Goal: Task Accomplishment & Management: Use online tool/utility

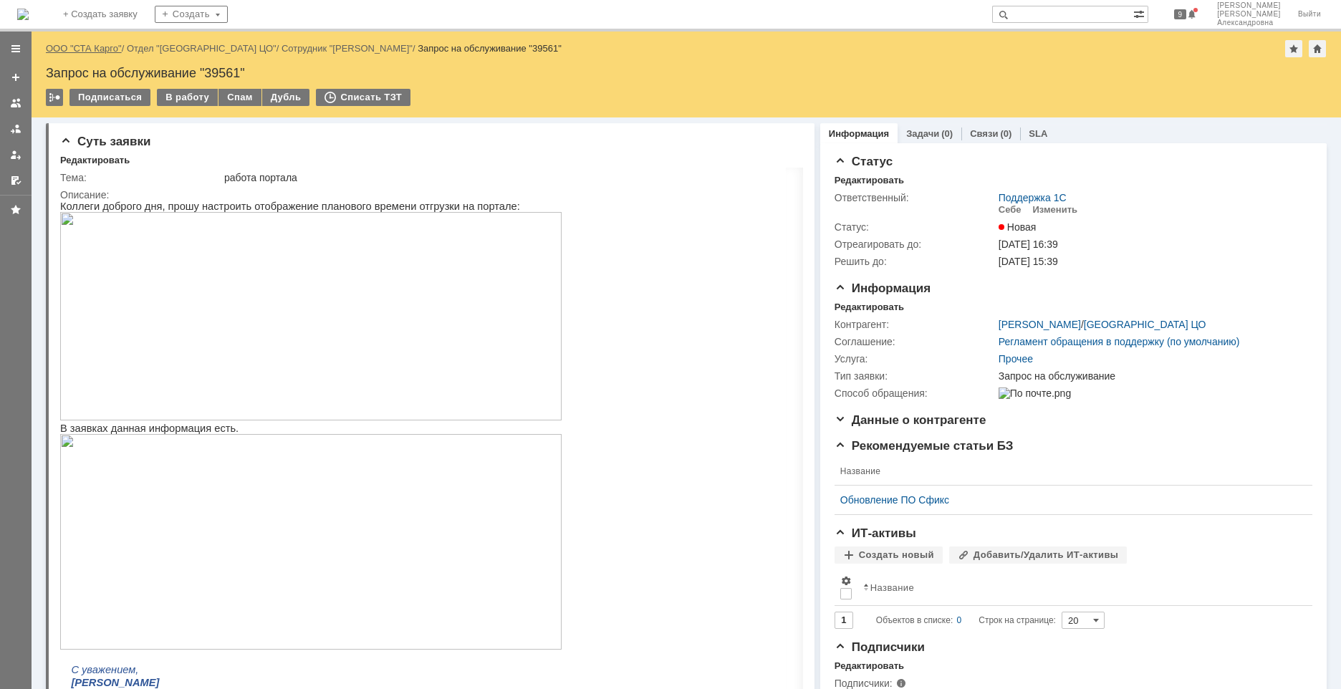
click at [110, 49] on link "ООО "СТА Карго"" at bounding box center [84, 48] width 76 height 11
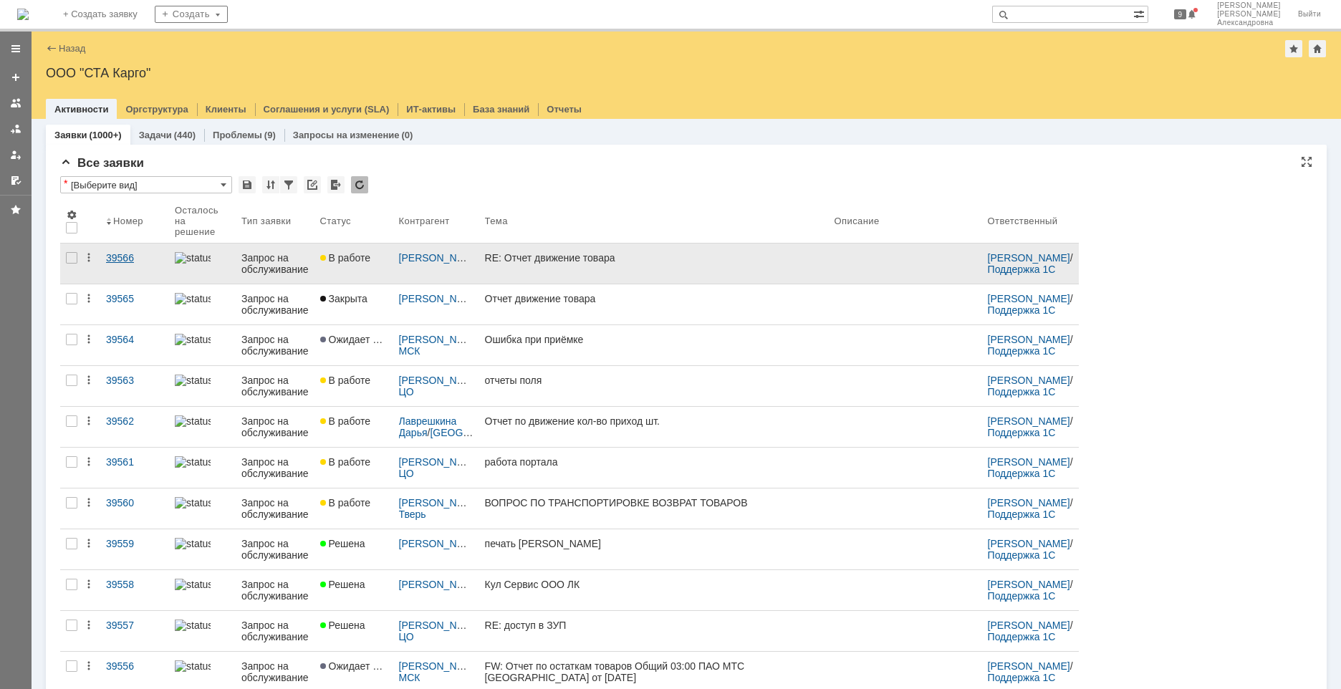
click at [134, 264] on link "39566" at bounding box center [134, 264] width 69 height 40
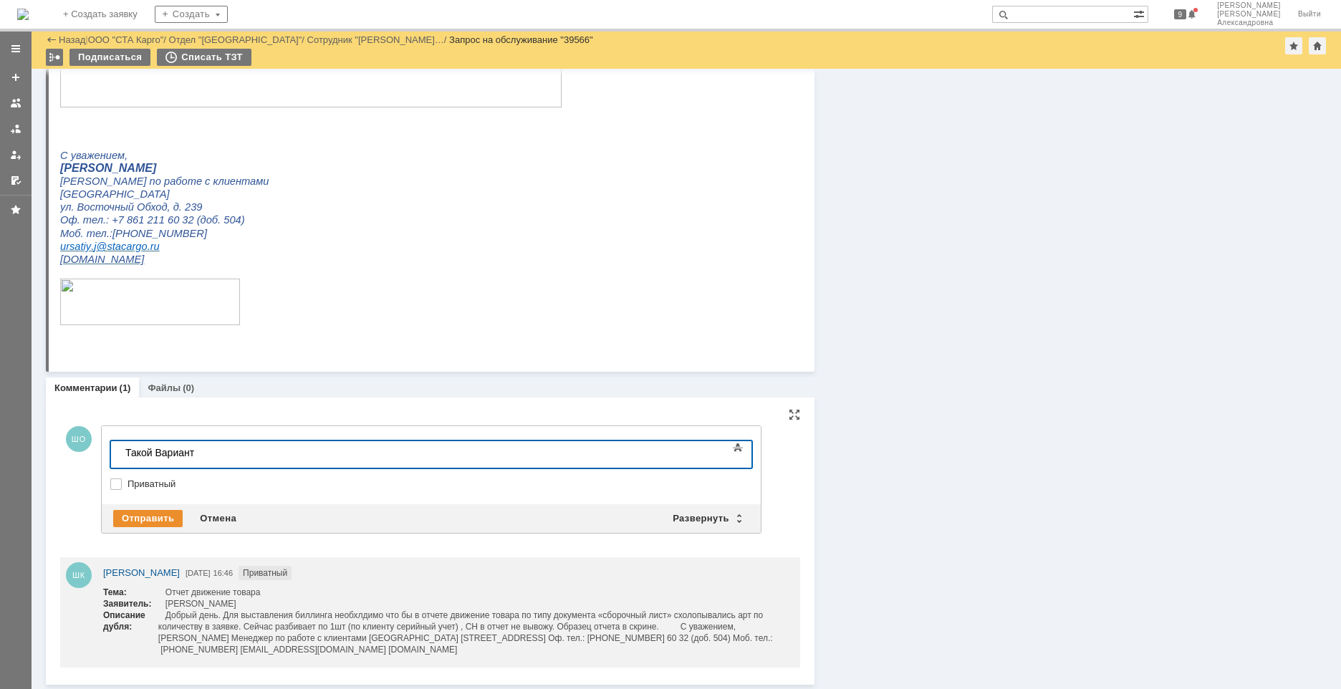
drag, startPoint x: 200, startPoint y: 454, endPoint x: 91, endPoint y: 467, distance: 109.6
click at [120, 465] on html "Такой Вариант" at bounding box center [227, 453] width 215 height 24
click at [150, 449] on div at bounding box center [226, 452] width 203 height 11
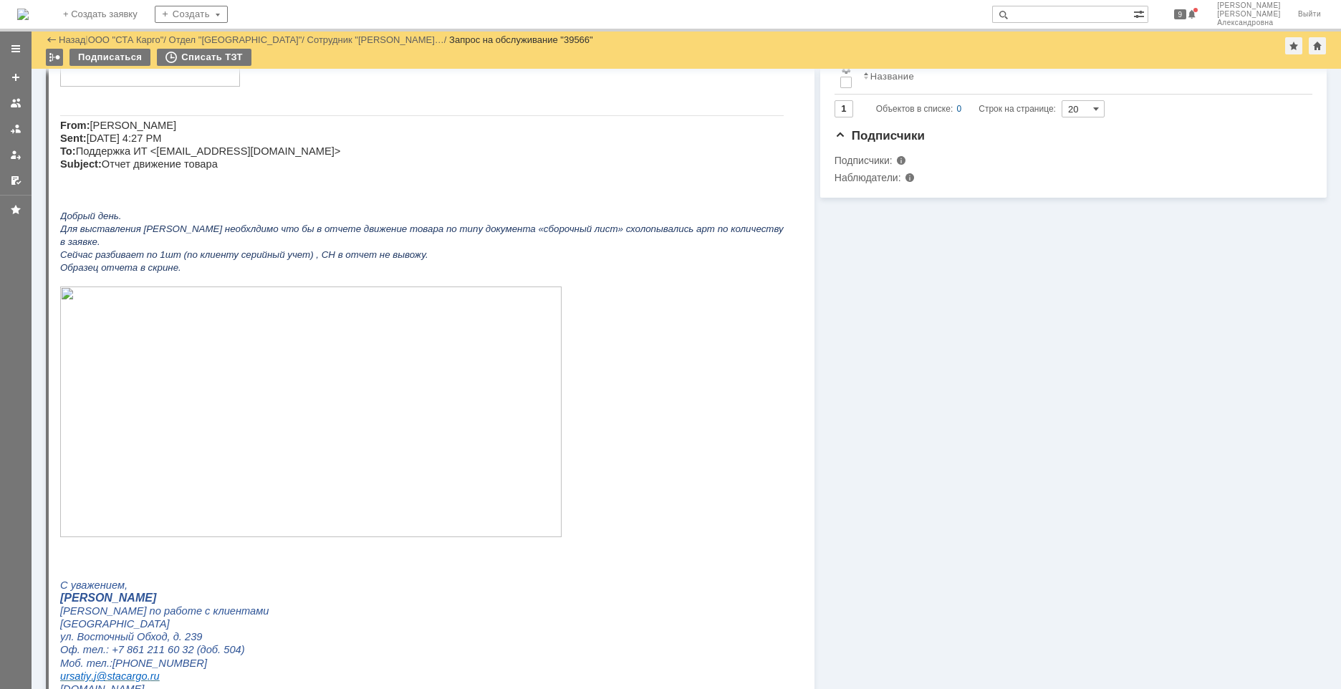
click at [196, 418] on img at bounding box center [310, 412] width 501 height 251
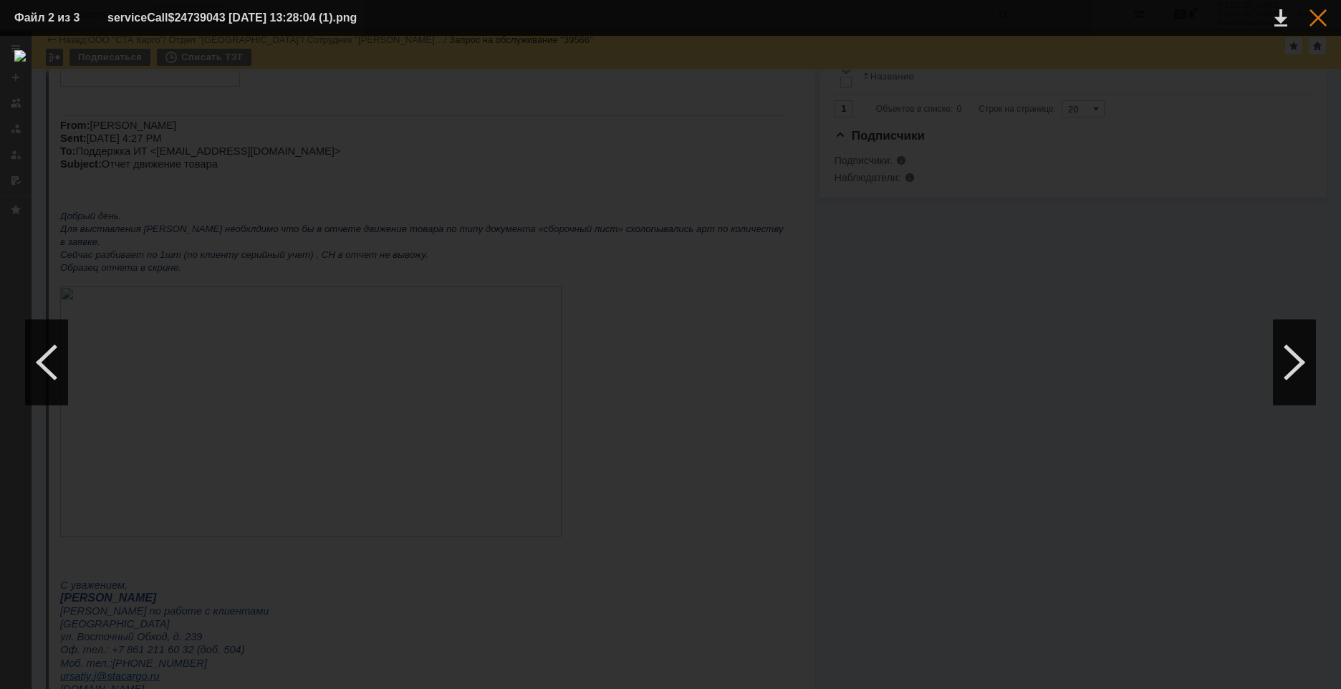
click at [943, 14] on div at bounding box center [1317, 17] width 17 height 17
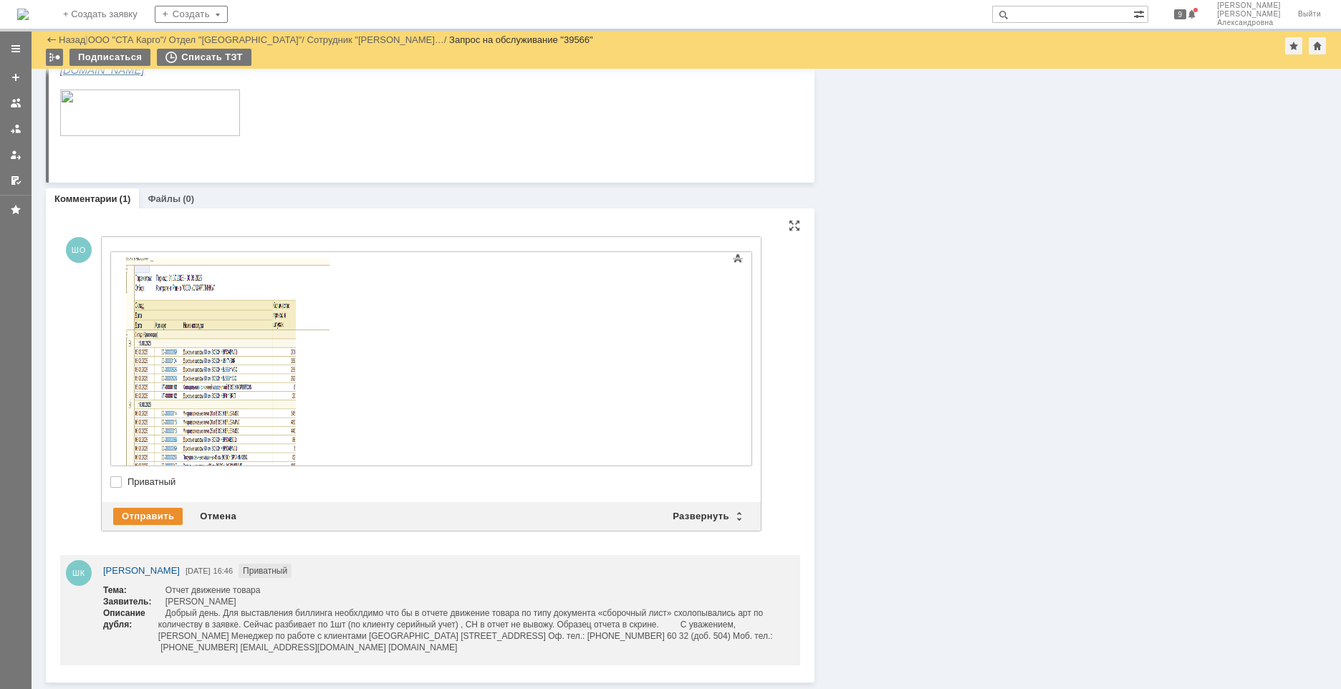
click at [110, 256] on div "Внимание! Основные параметры Текст Жирный Курсив Подчеркнутый Зачеркнутый Нижни…" at bounding box center [431, 369] width 659 height 265
click at [107, 255] on div "Внимание! Основные параметры Текст Жирный Курсив Подчеркнутый Зачеркнутый Нижни…" at bounding box center [431, 369] width 659 height 265
drag, startPoint x: 117, startPoint y: 481, endPoint x: 137, endPoint y: 467, distance: 23.6
click at [127, 465] on label "Приватный" at bounding box center [438, 481] width 622 height 11
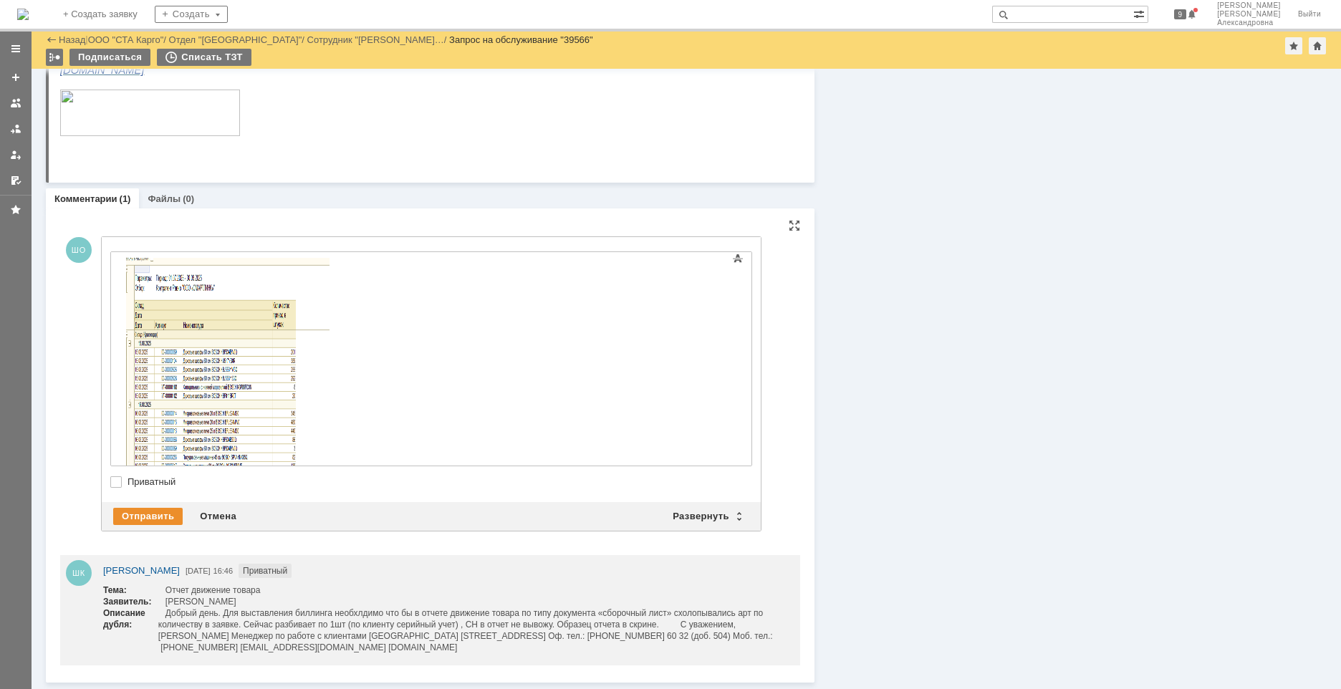
checkbox input "true"
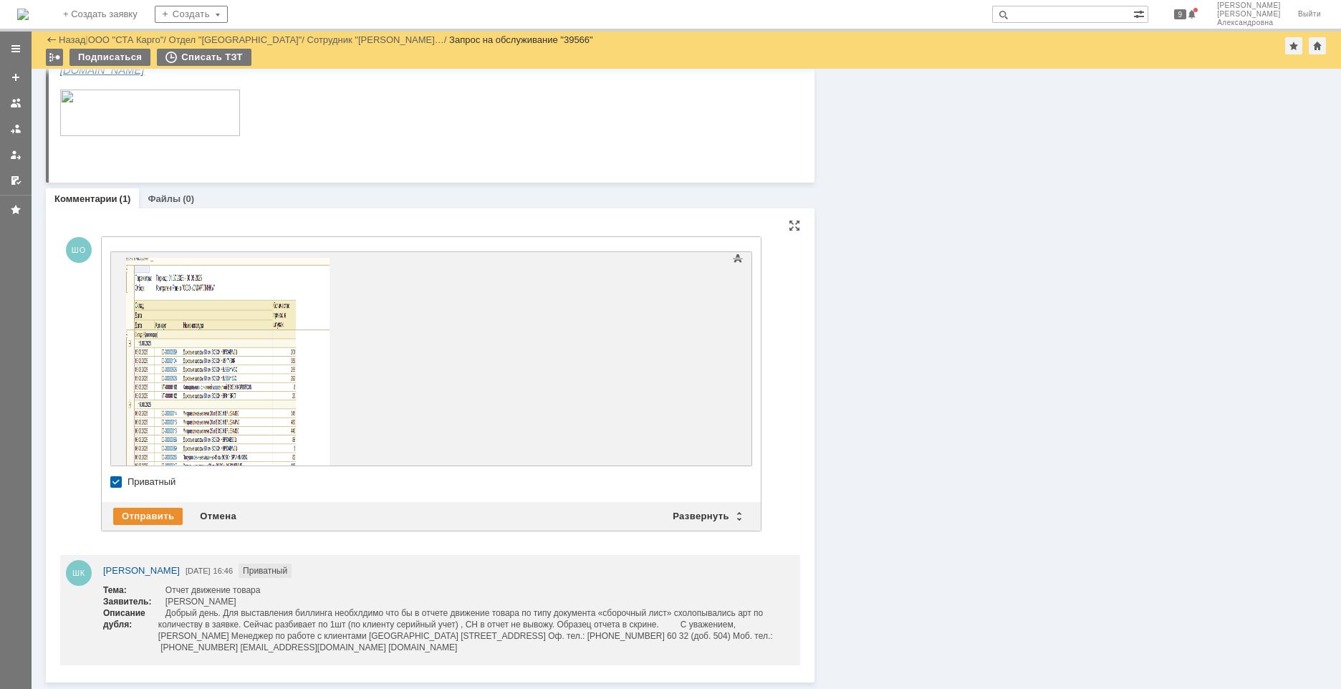
click at [105, 277] on div "Внимание! Основные параметры Текст Жирный Курсив Подчеркнутый Зачеркнутый Нижни…" at bounding box center [431, 369] width 659 height 265
click at [109, 280] on div "Внимание! Основные параметры Текст Жирный Курсив Подчеркнутый Зачеркнутый Нижни…" at bounding box center [431, 369] width 659 height 265
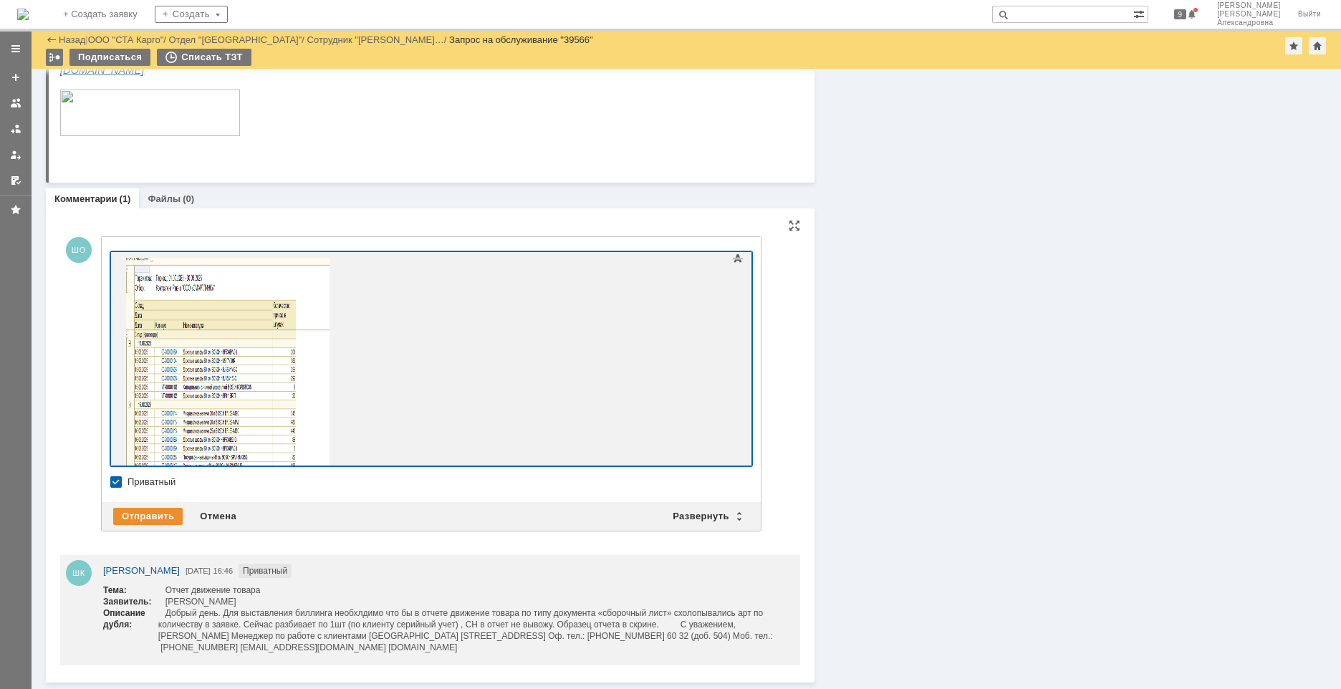
click at [120, 254] on body at bounding box center [227, 452] width 215 height 400
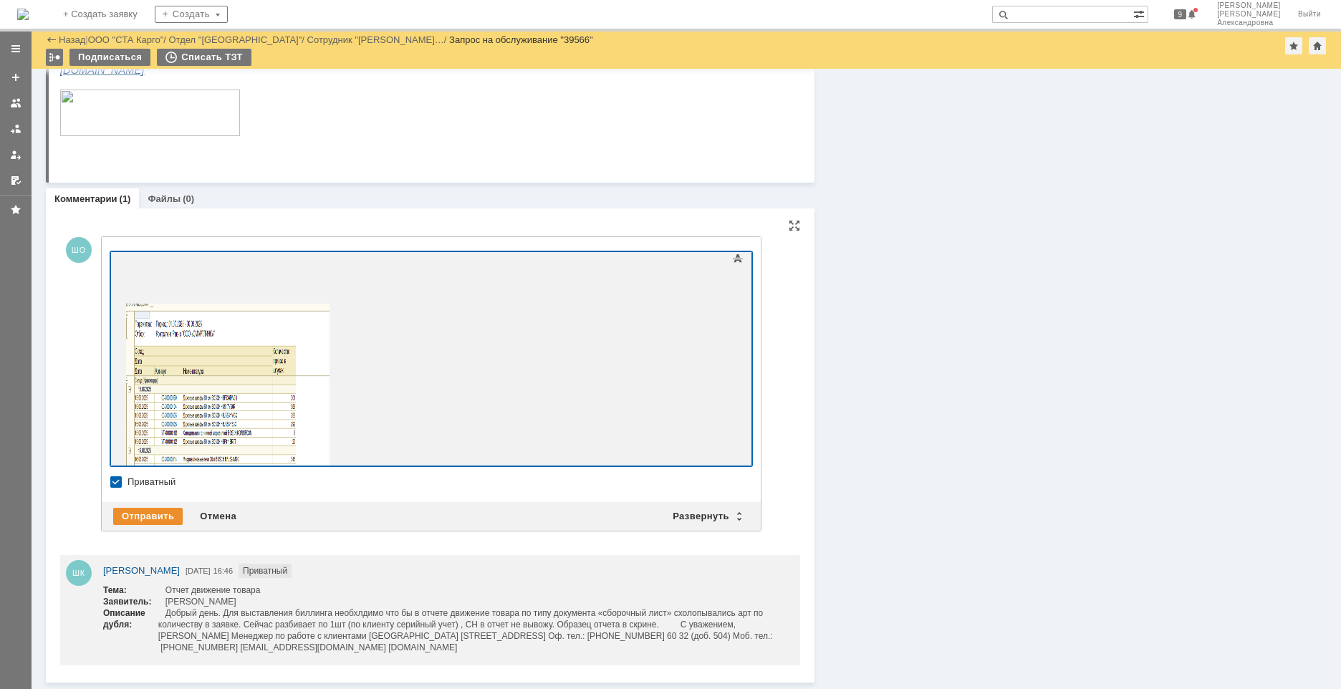
click at [130, 264] on div at bounding box center [226, 263] width 203 height 11
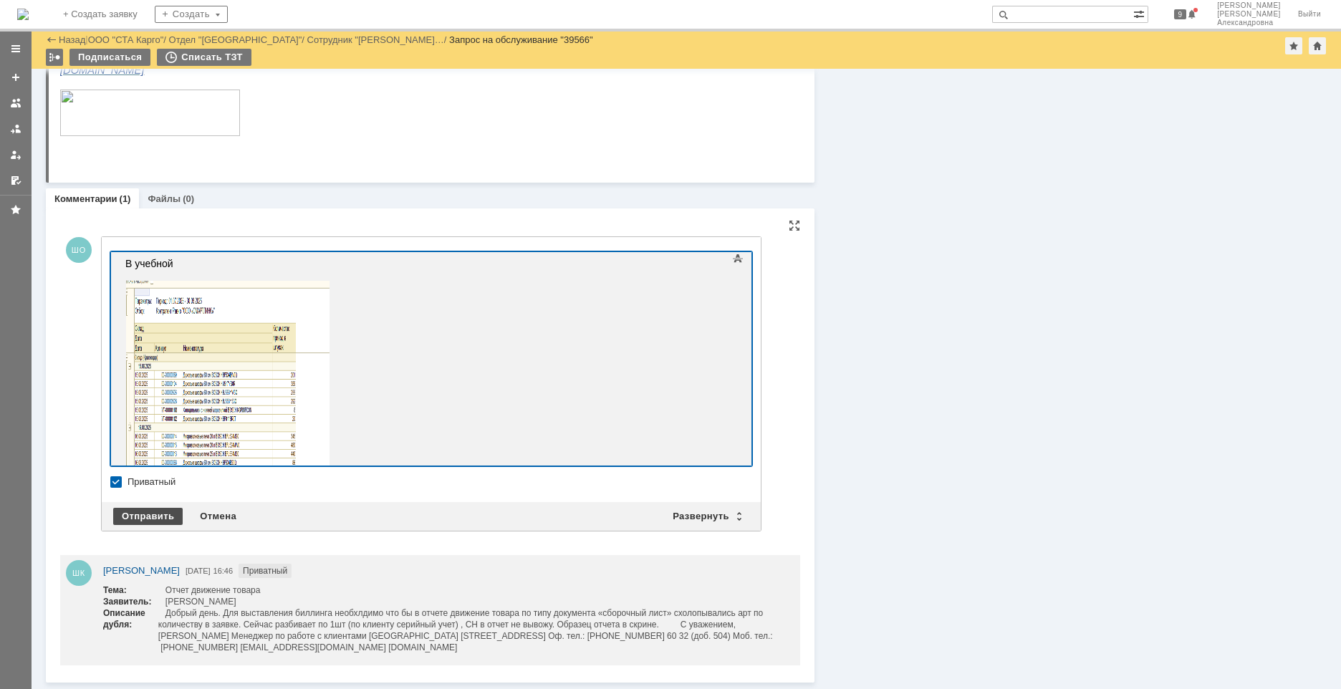
click at [161, 465] on div "Отправить" at bounding box center [147, 516] width 69 height 17
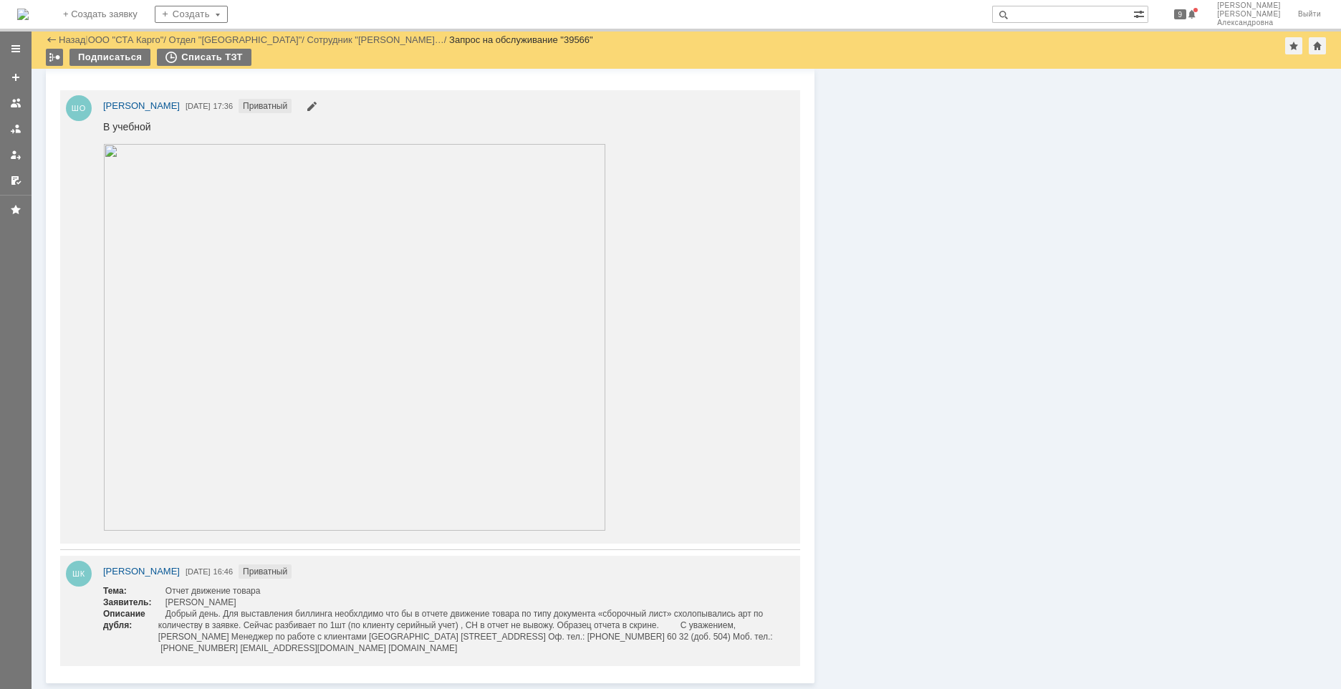
scroll to position [1167, 0]
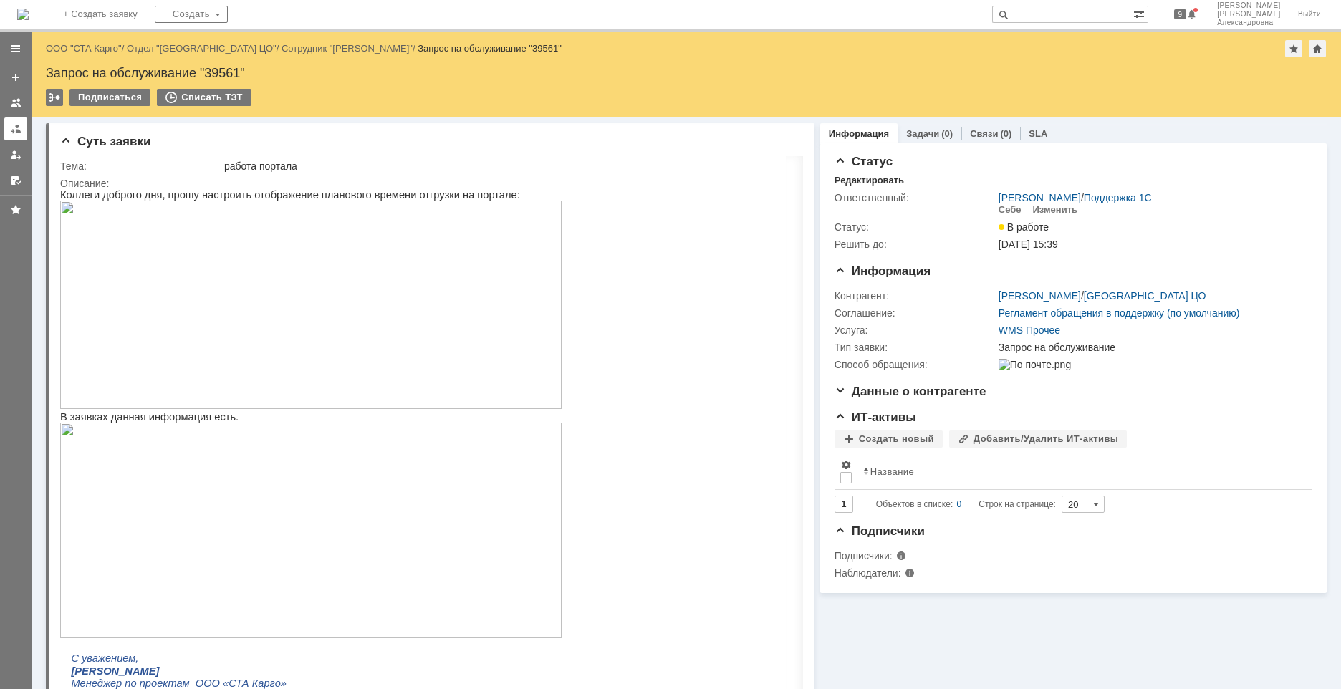
click at [12, 131] on div at bounding box center [15, 128] width 11 height 11
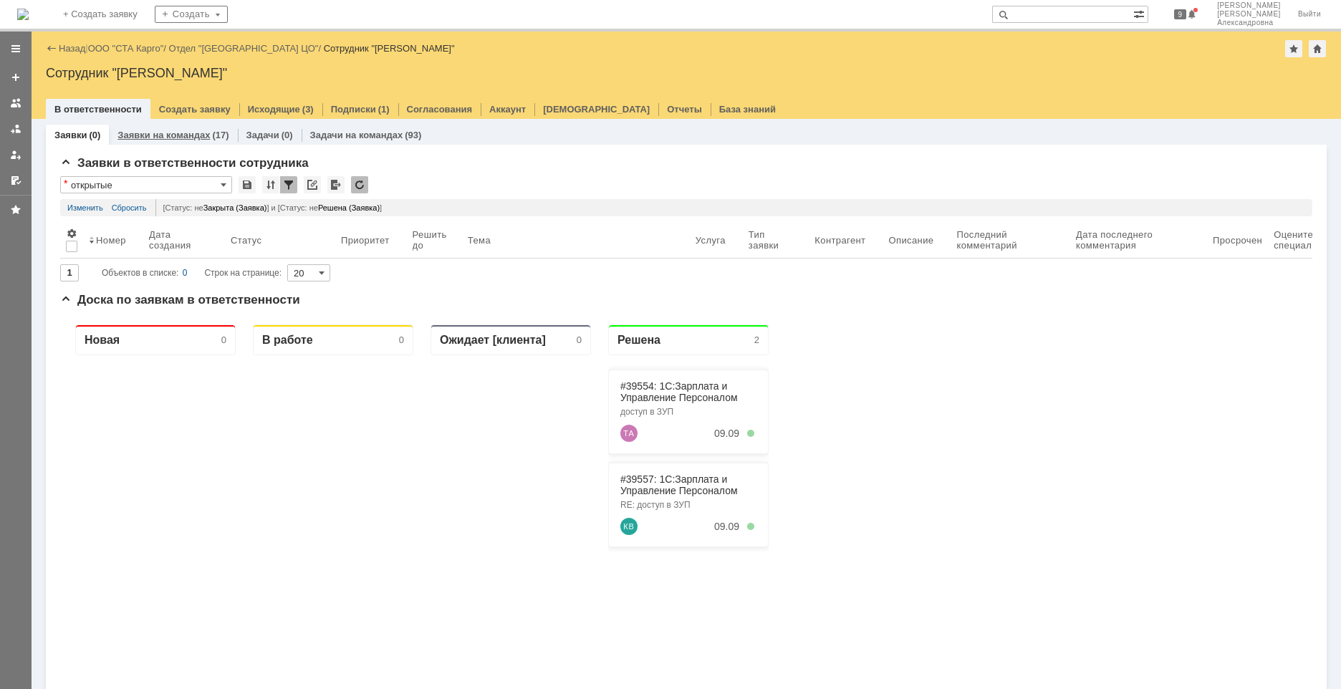
click at [177, 131] on link "Заявки на командах" at bounding box center [163, 135] width 92 height 11
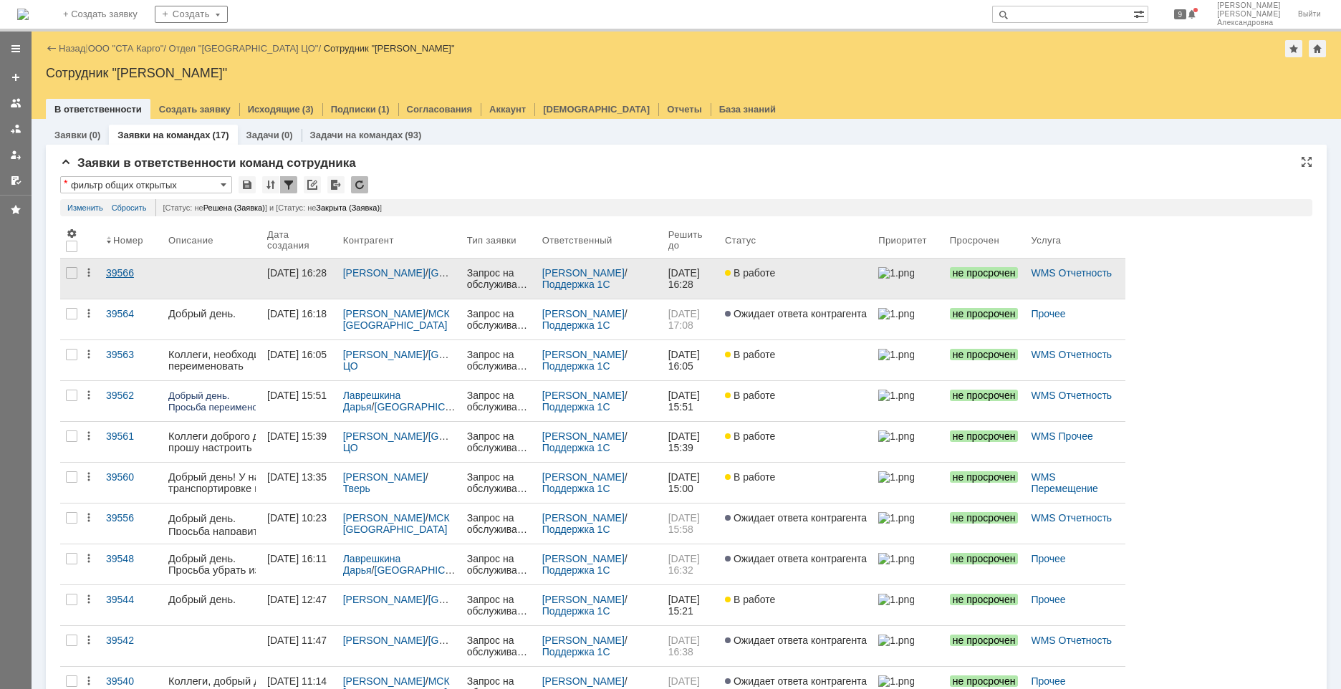
click at [147, 275] on div "39566" at bounding box center [131, 272] width 51 height 11
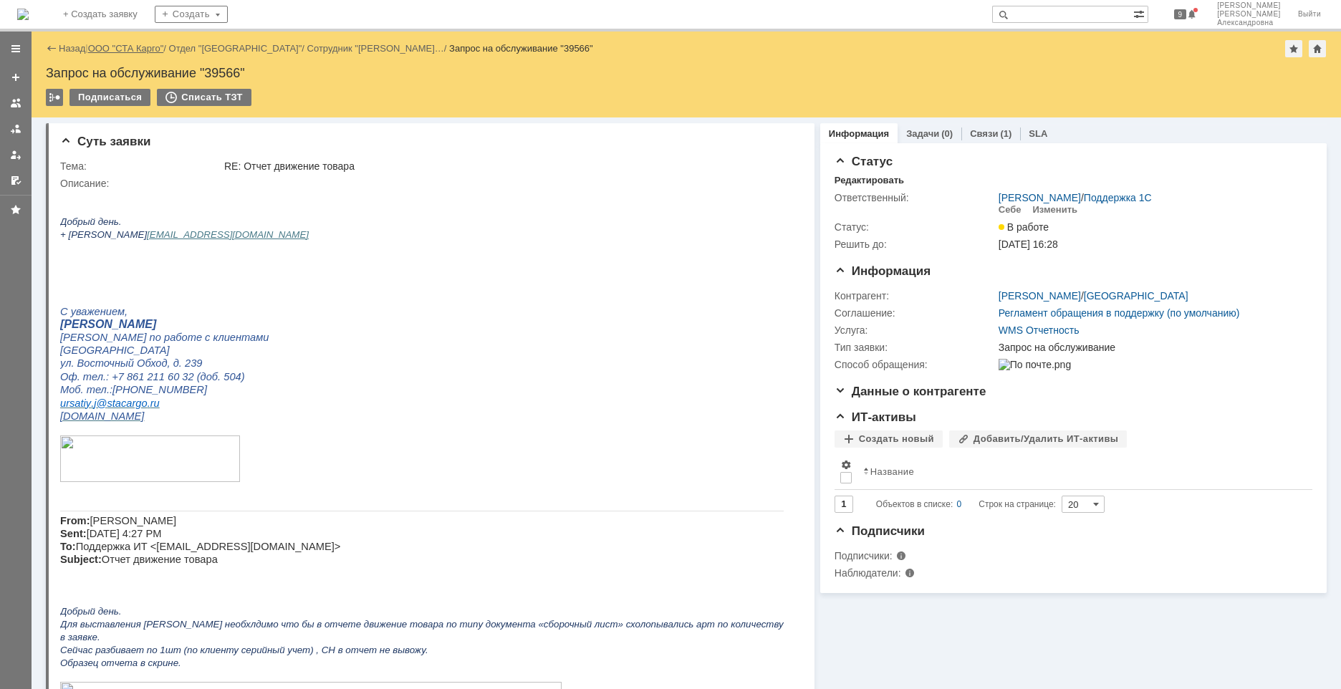
click at [153, 47] on link "ООО "СТА Карго"" at bounding box center [126, 48] width 76 height 11
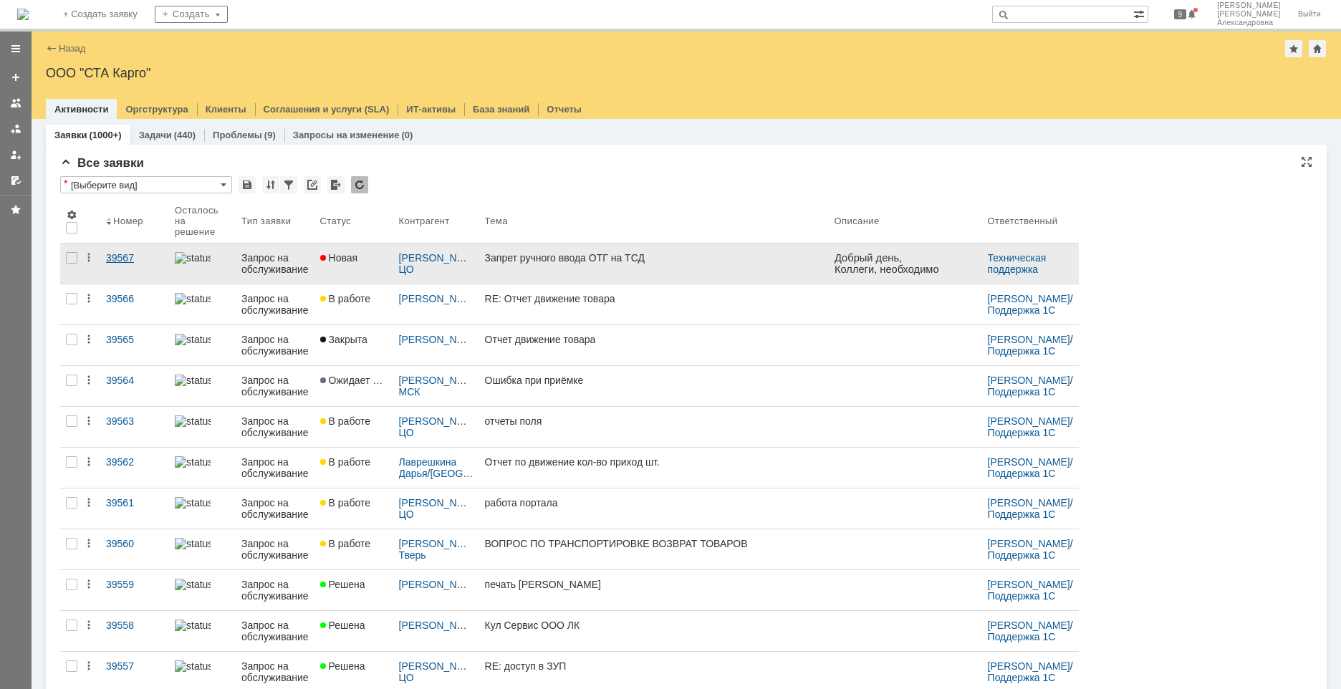
click at [143, 263] on div "39567" at bounding box center [134, 257] width 57 height 11
